Goal: Transaction & Acquisition: Purchase product/service

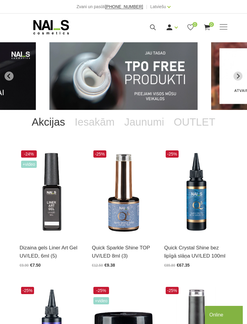
click at [159, 77] on img "1 of 12" at bounding box center [123, 76] width 148 height 68
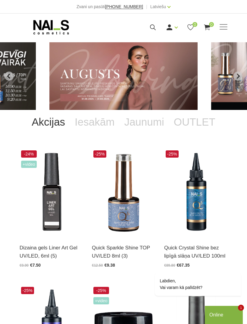
click at [228, 27] on span at bounding box center [224, 27] width 8 height 6
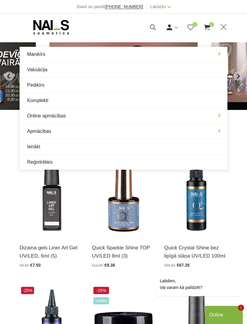
click at [219, 53] on link "Manikīrs" at bounding box center [124, 54] width 208 height 15
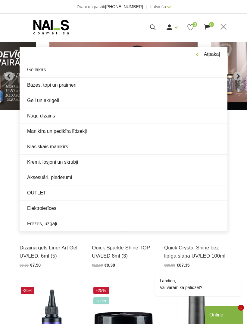
click at [202, 83] on link "Bāzes, topi un praimeri" at bounding box center [124, 85] width 208 height 15
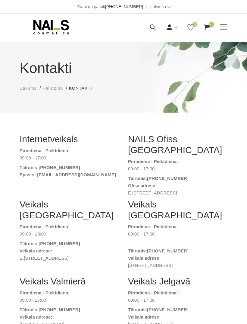
click at [226, 25] on span at bounding box center [224, 27] width 8 height 6
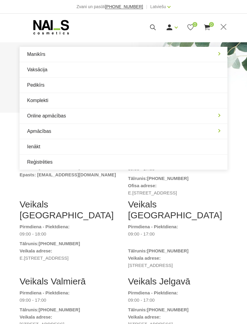
click at [219, 55] on link "Manikīrs" at bounding box center [124, 54] width 208 height 15
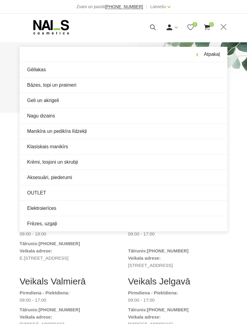
click at [36, 63] on link "Gēllakas" at bounding box center [124, 69] width 208 height 15
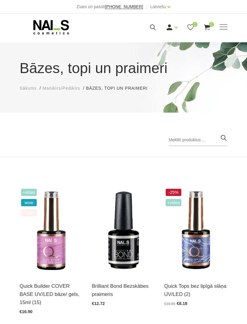
click at [234, 30] on div "Manikīrs Gēllakas Bāzes, topi un praimeri Geli un akrigeli Nagu dizains Manikīr…" at bounding box center [123, 27] width 247 height 27
click at [227, 27] on span at bounding box center [224, 27] width 8 height 1
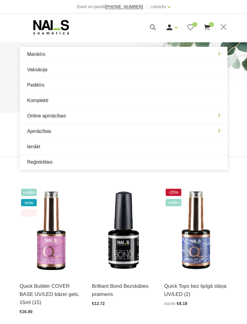
click at [214, 84] on link "Pedikīrs" at bounding box center [124, 85] width 208 height 15
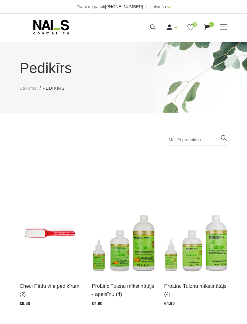
click at [225, 27] on span at bounding box center [224, 27] width 8 height 6
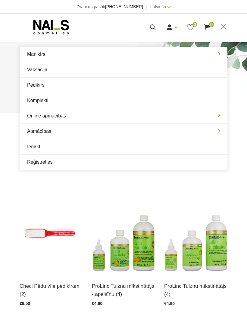
click at [221, 53] on link "Manikīrs" at bounding box center [124, 54] width 208 height 15
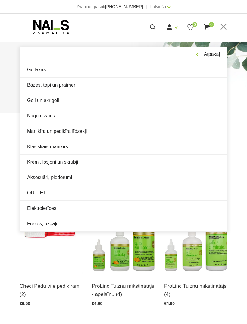
click at [212, 196] on link "OUTLET" at bounding box center [124, 192] width 208 height 15
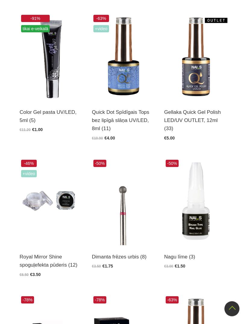
scroll to position [312, 0]
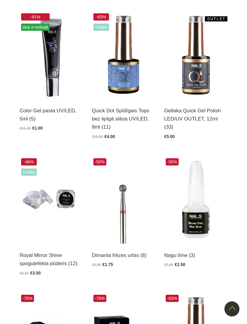
click at [128, 90] on img at bounding box center [123, 55] width 63 height 87
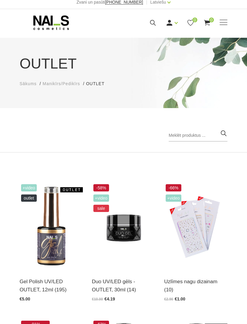
scroll to position [5, 0]
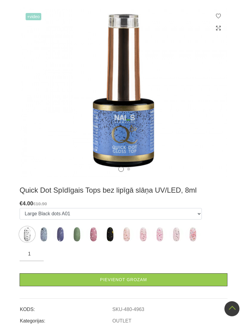
scroll to position [149, 0]
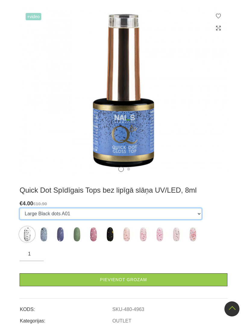
click at [193, 215] on select "Large Black dots A01 Large White&Black dots B10 Large [PERSON_NAME] dots C02 Sm…" at bounding box center [111, 213] width 183 height 11
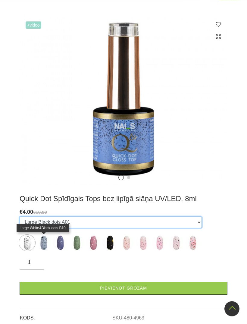
scroll to position [140, 0]
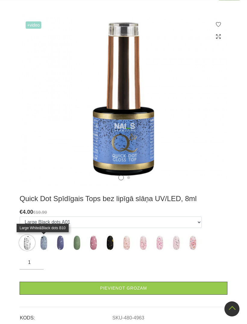
click at [43, 241] on img at bounding box center [43, 242] width 15 height 15
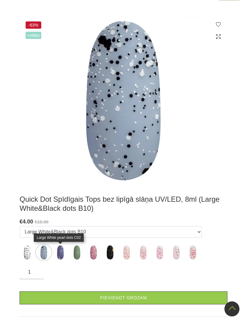
click at [61, 258] on img at bounding box center [60, 252] width 15 height 15
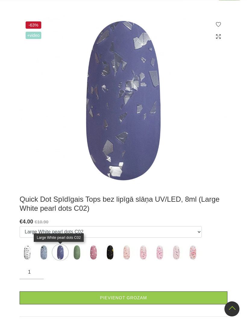
click at [74, 258] on img at bounding box center [76, 252] width 15 height 15
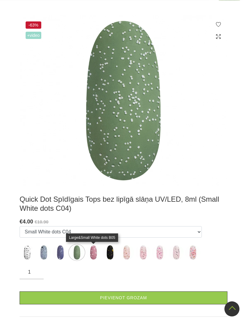
click at [97, 254] on img at bounding box center [93, 252] width 15 height 15
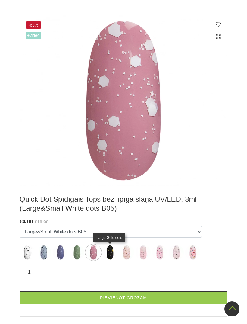
click at [112, 253] on img at bounding box center [110, 252] width 15 height 15
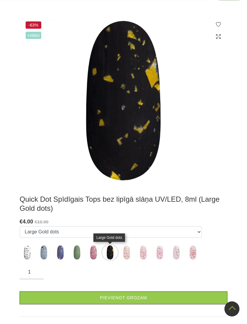
click at [129, 249] on img at bounding box center [126, 252] width 15 height 15
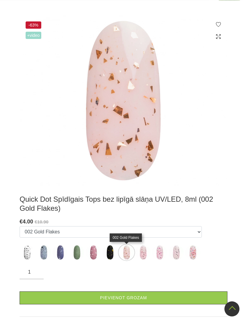
click at [145, 251] on img at bounding box center [143, 252] width 15 height 15
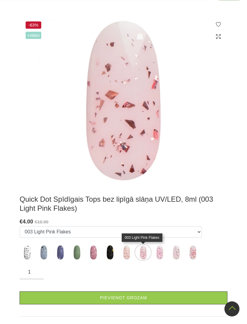
click at [163, 251] on img at bounding box center [159, 252] width 15 height 15
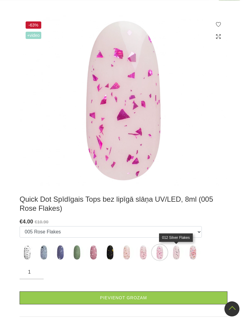
click at [180, 251] on img at bounding box center [176, 252] width 15 height 15
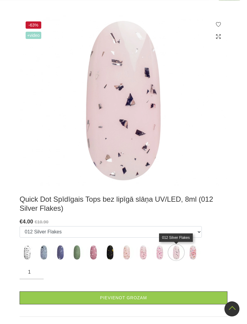
click at [197, 253] on img at bounding box center [193, 252] width 15 height 15
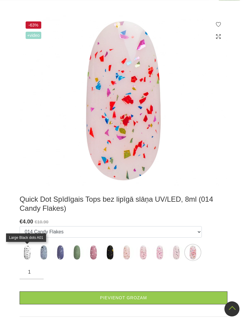
click at [31, 253] on img at bounding box center [27, 252] width 15 height 15
select select "4963"
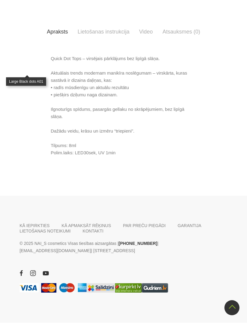
scroll to position [477, 0]
